Goal: Task Accomplishment & Management: Manage account settings

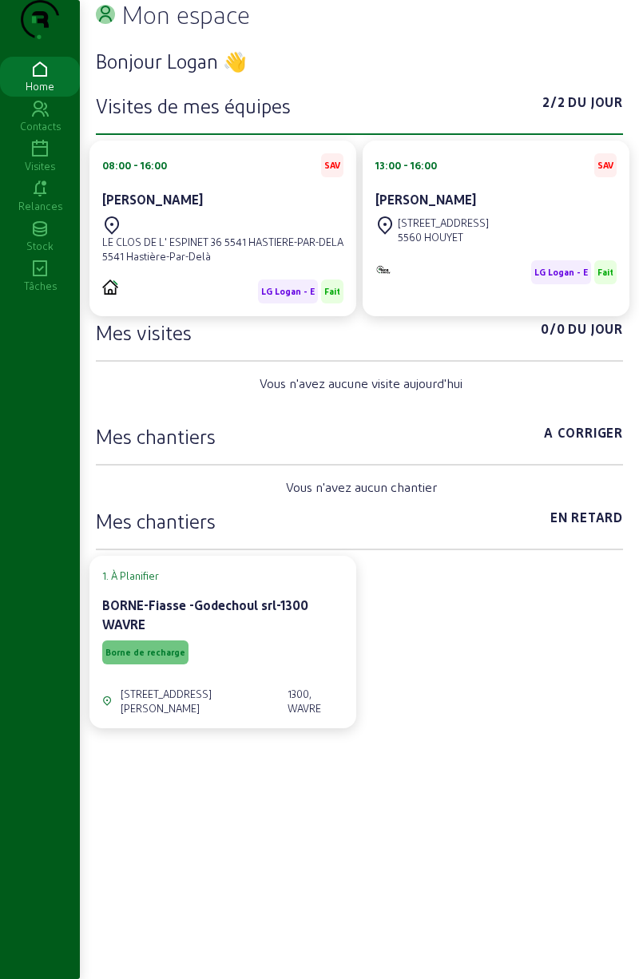
click at [47, 173] on div "Visites" at bounding box center [40, 166] width 80 height 14
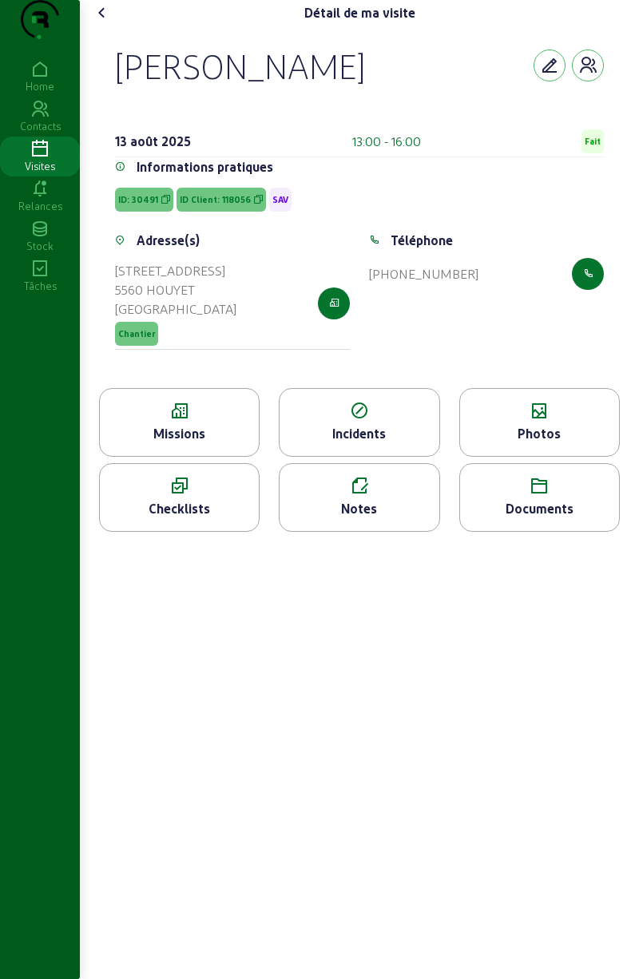
click at [542, 443] on div "Photos" at bounding box center [539, 433] width 159 height 19
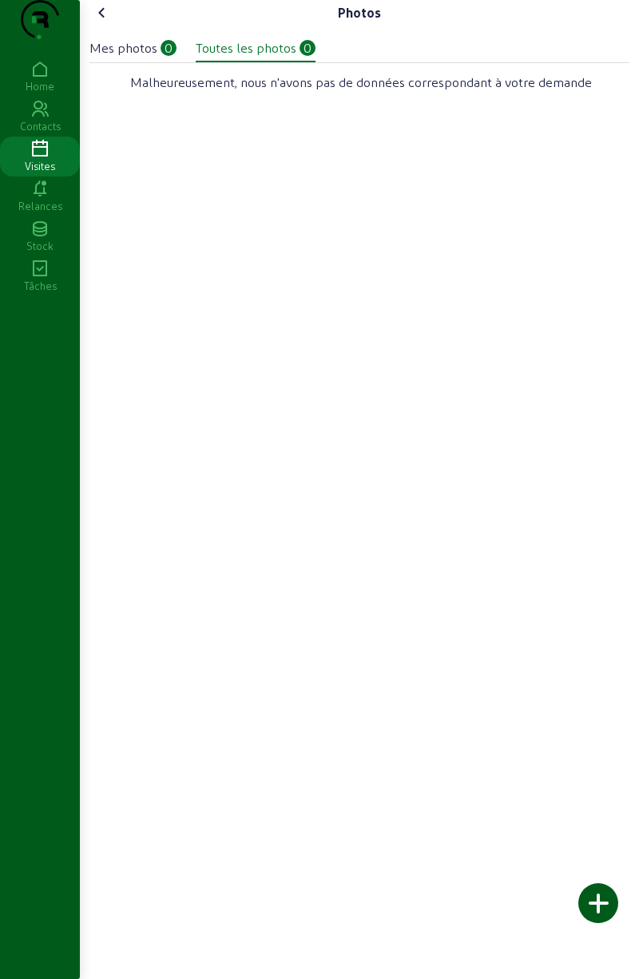
click at [597, 916] on div at bounding box center [598, 903] width 40 height 40
click at [607, 915] on div at bounding box center [598, 903] width 40 height 40
click at [41, 173] on div "Visites" at bounding box center [40, 166] width 80 height 14
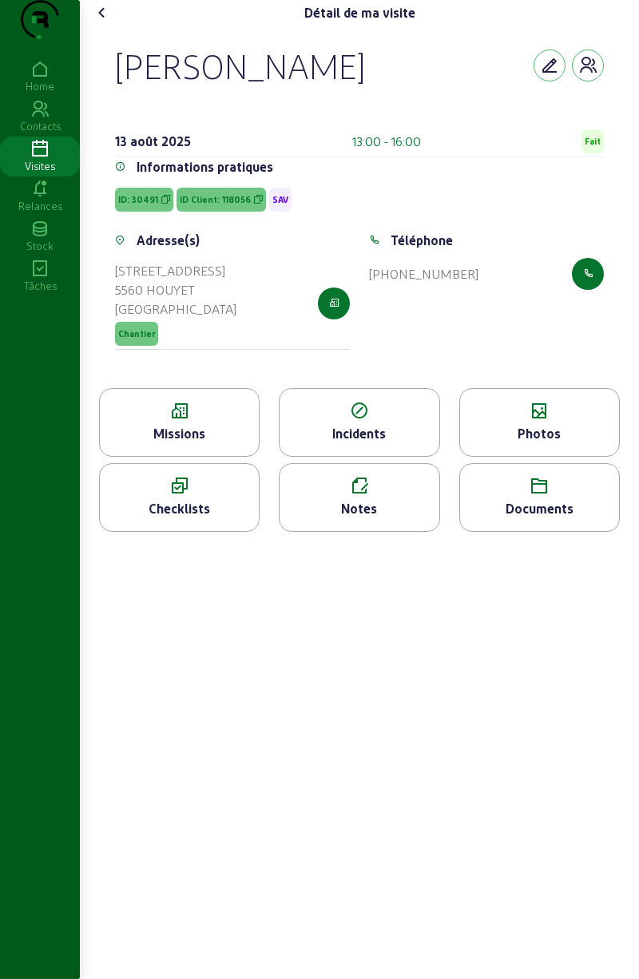
click at [211, 443] on div "Missions" at bounding box center [179, 433] width 159 height 19
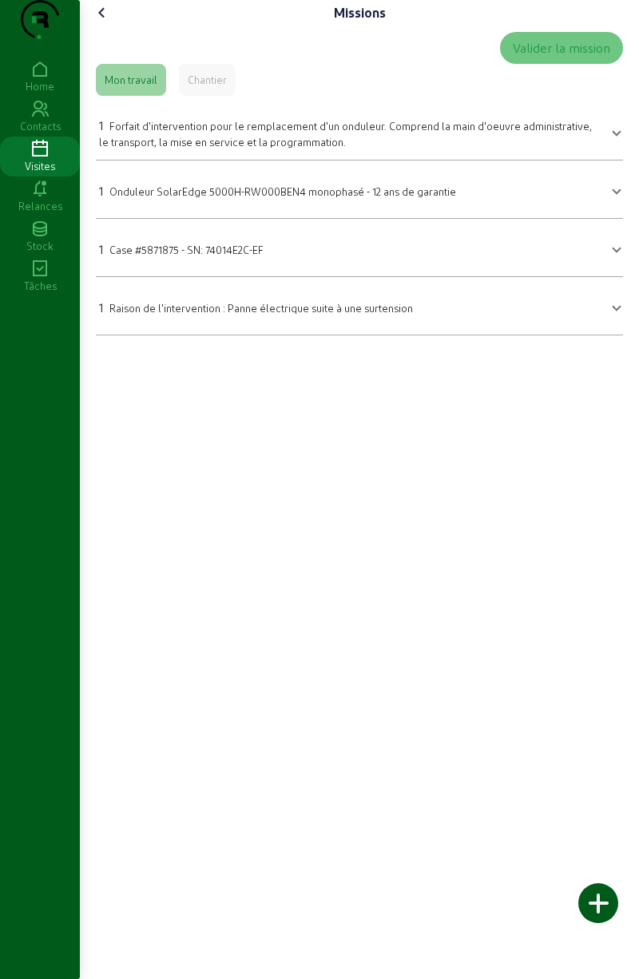
click at [115, 26] on cam-font-icon at bounding box center [102, 13] width 26 height 26
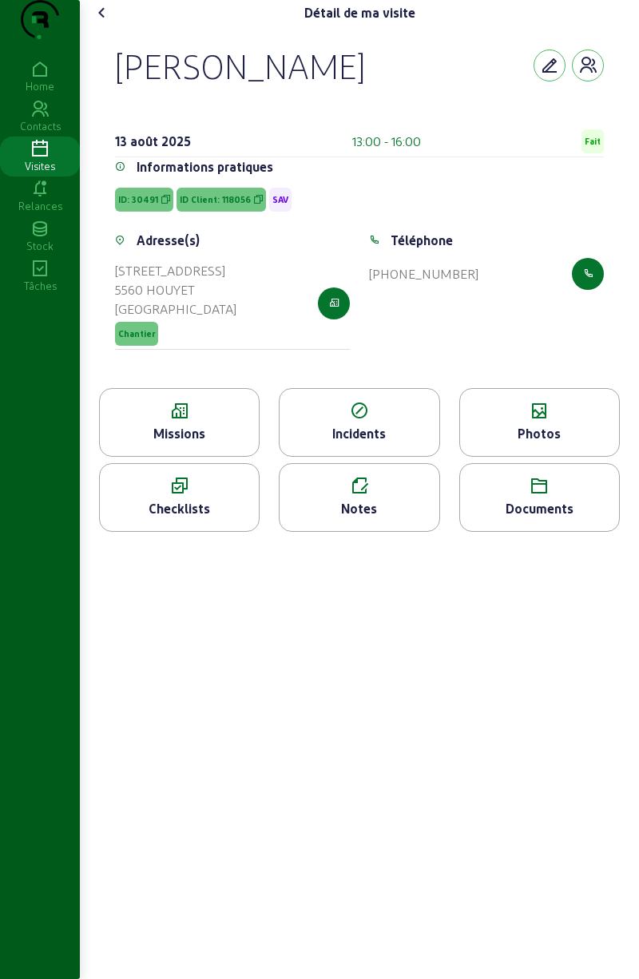
click at [549, 421] on icon at bounding box center [539, 411] width 159 height 19
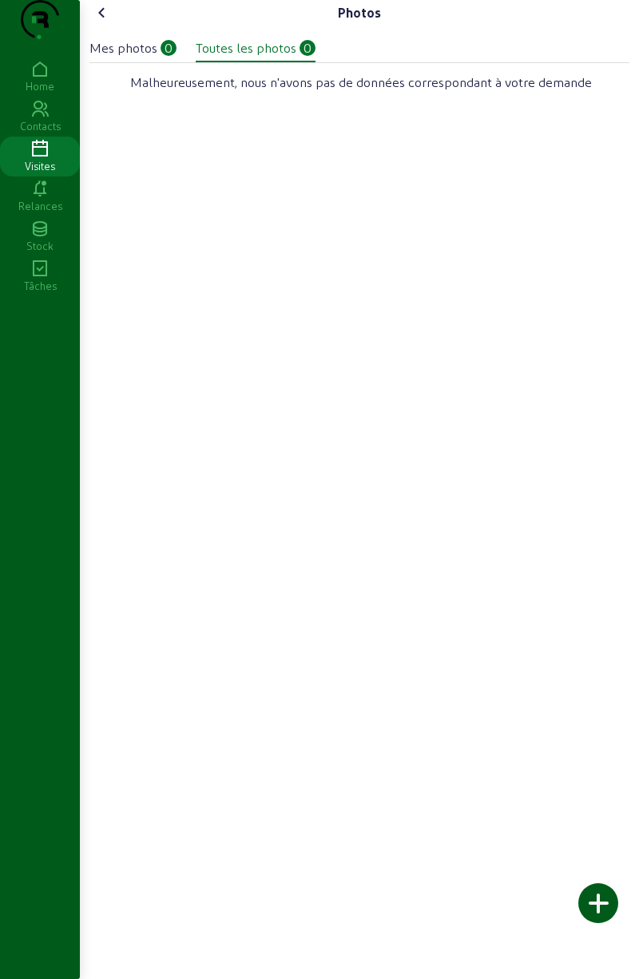
click at [593, 904] on div at bounding box center [598, 903] width 40 height 40
